Goal: Transaction & Acquisition: Purchase product/service

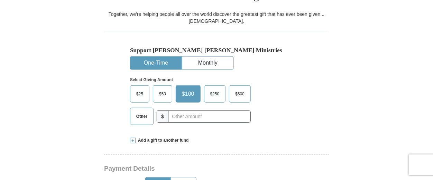
click at [165, 57] on button "One-Time" at bounding box center [155, 63] width 51 height 13
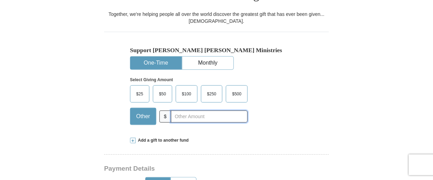
click at [178, 111] on input "text" at bounding box center [209, 117] width 77 height 12
type input "10"
click at [299, 77] on div "Select Giving Amount Amount must be a valid number The total gift cannot be les…" at bounding box center [216, 100] width 173 height 60
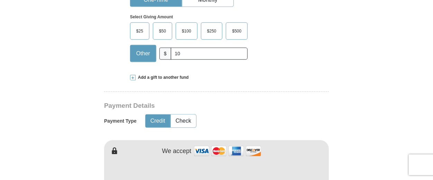
scroll to position [276, 0]
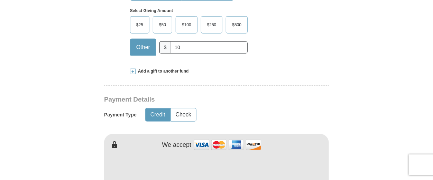
click at [153, 109] on button "Credit" at bounding box center [158, 115] width 25 height 13
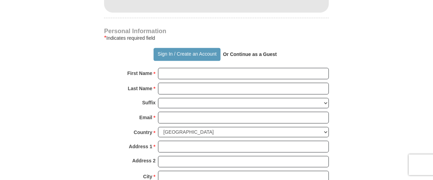
scroll to position [484, 0]
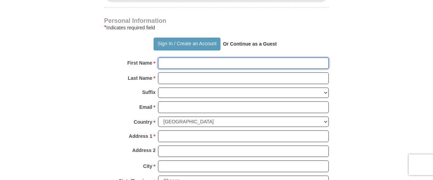
click at [164, 57] on input "First Name *" at bounding box center [243, 63] width 171 height 12
type input "Congregation of"
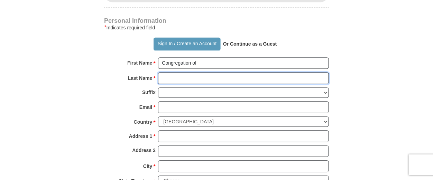
click at [185, 72] on input "Last Name *" at bounding box center [243, 78] width 171 height 12
type input "[DEMOGRAPHIC_DATA]"
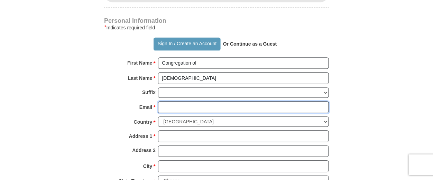
click at [175, 101] on input "Email *" at bounding box center [243, 107] width 171 height 12
type input "[EMAIL_ADDRESS][DOMAIN_NAME]"
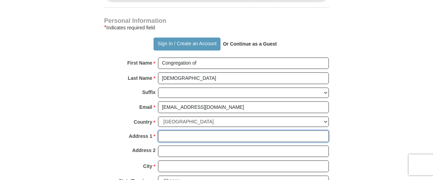
type input "[STREET_ADDRESS]"
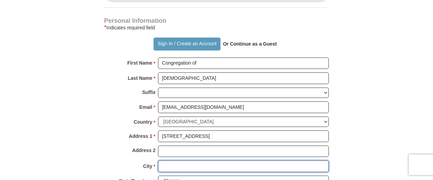
type input "[GEOGRAPHIC_DATA]"
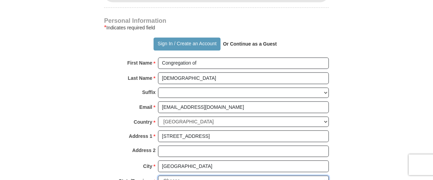
select select "PA"
type input "19101"
type input "4848003232"
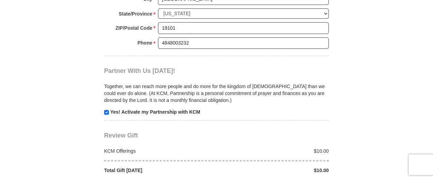
scroll to position [657, 0]
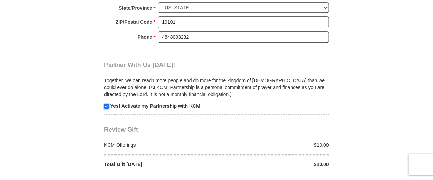
click at [105, 104] on input "checkbox" at bounding box center [106, 106] width 5 height 5
checkbox input "false"
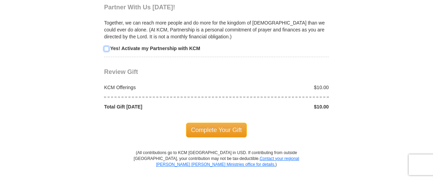
scroll to position [726, 0]
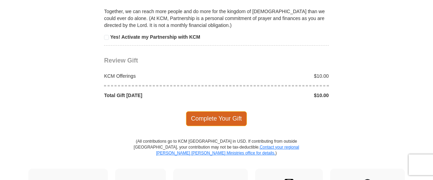
click at [207, 111] on span "Complete Your Gift" at bounding box center [216, 118] width 61 height 15
